Goal: Browse casually

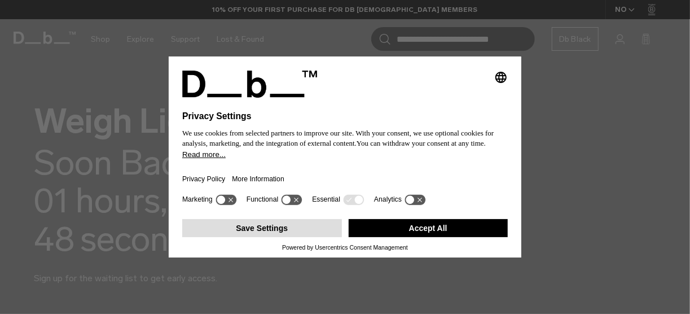
click at [275, 233] on button "Save Settings" at bounding box center [262, 228] width 160 height 18
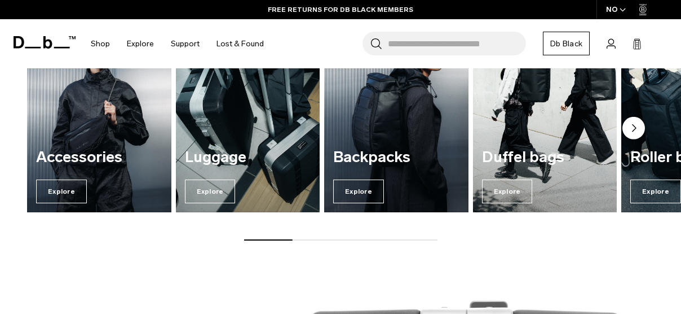
scroll to position [338, 0]
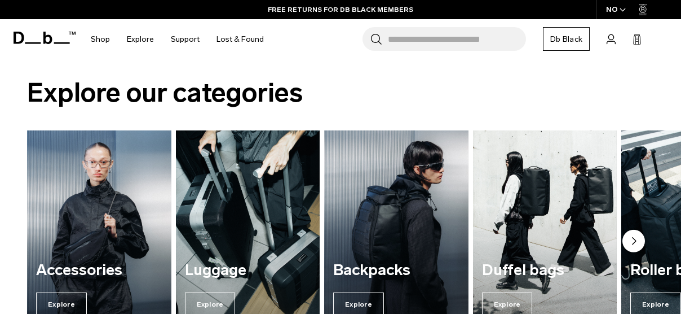
click at [632, 237] on circle "Next slide" at bounding box center [634, 240] width 23 height 23
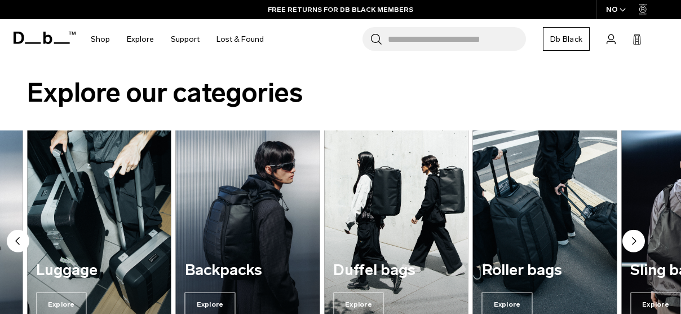
click at [632, 237] on circle "Next slide" at bounding box center [634, 240] width 23 height 23
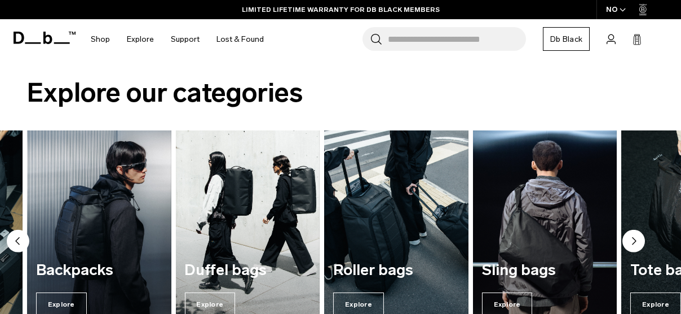
click at [632, 237] on circle "Next slide" at bounding box center [634, 240] width 23 height 23
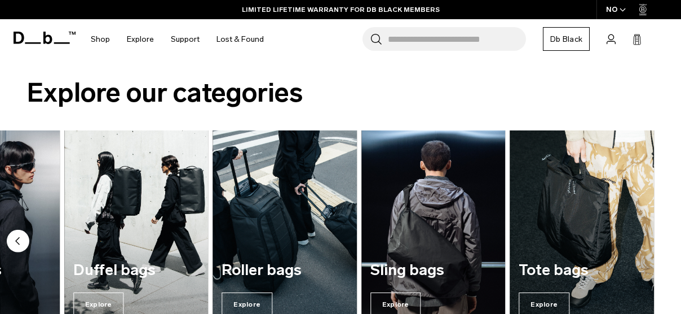
click at [20, 238] on circle "Previous slide" at bounding box center [18, 240] width 23 height 23
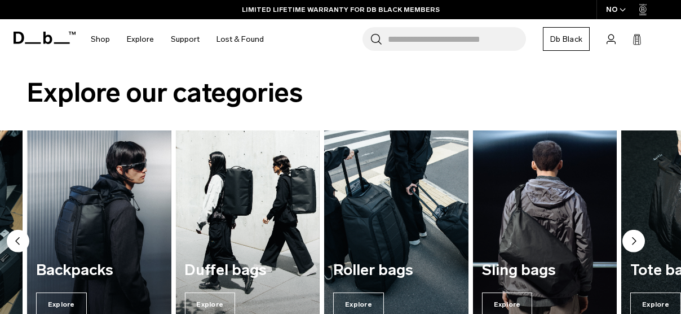
click at [18, 240] on icon "Previous slide" at bounding box center [17, 240] width 3 height 7
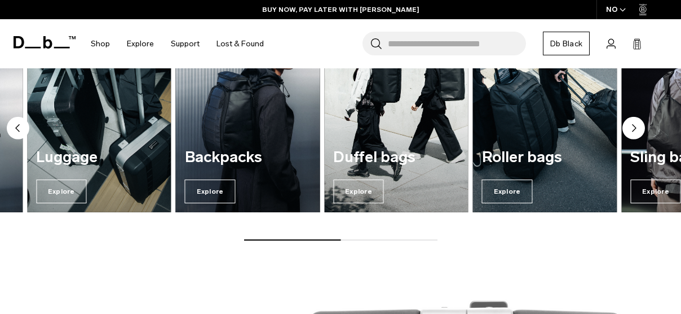
scroll to position [395, 0]
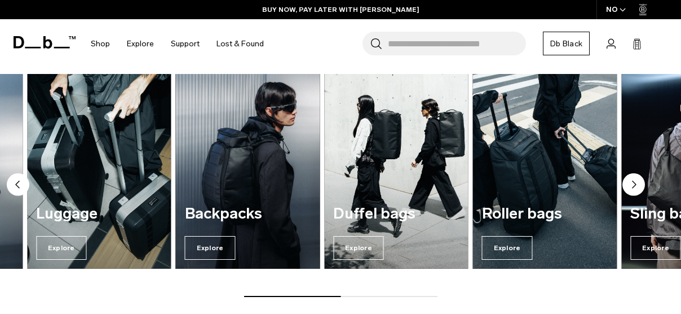
click at [254, 175] on img "3 / 7" at bounding box center [248, 171] width 148 height 200
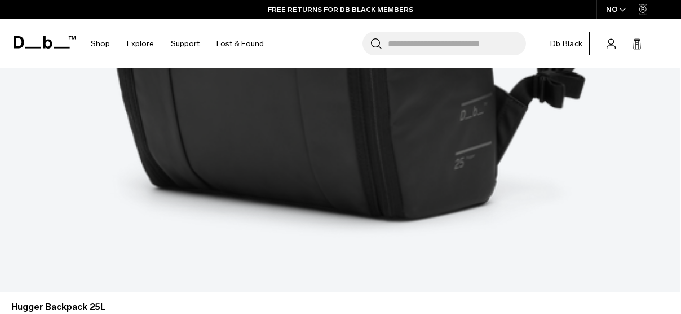
scroll to position [902, 0]
